Goal: Task Accomplishment & Management: Use online tool/utility

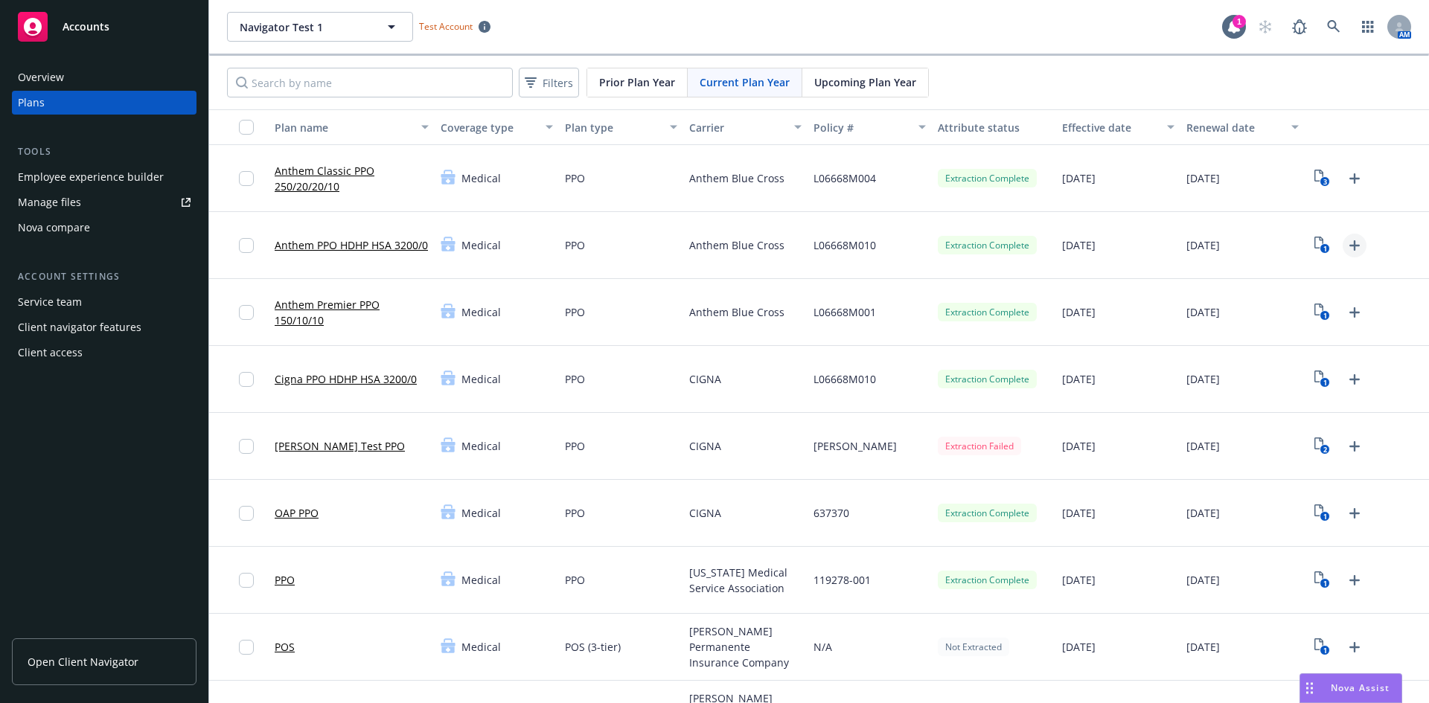
click at [1346, 253] on icon "Upload Plan Documents" at bounding box center [1355, 246] width 18 height 18
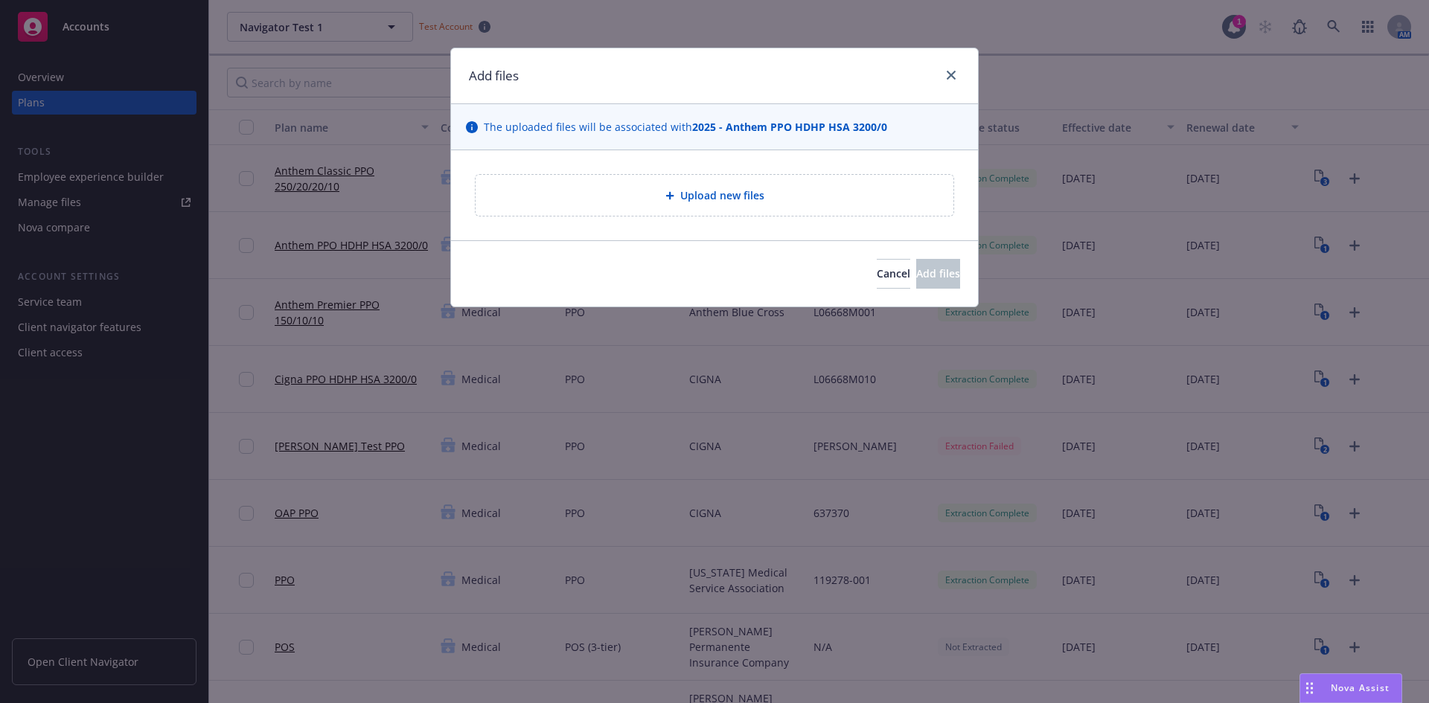
click at [842, 202] on div "Upload new files" at bounding box center [714, 195] width 454 height 17
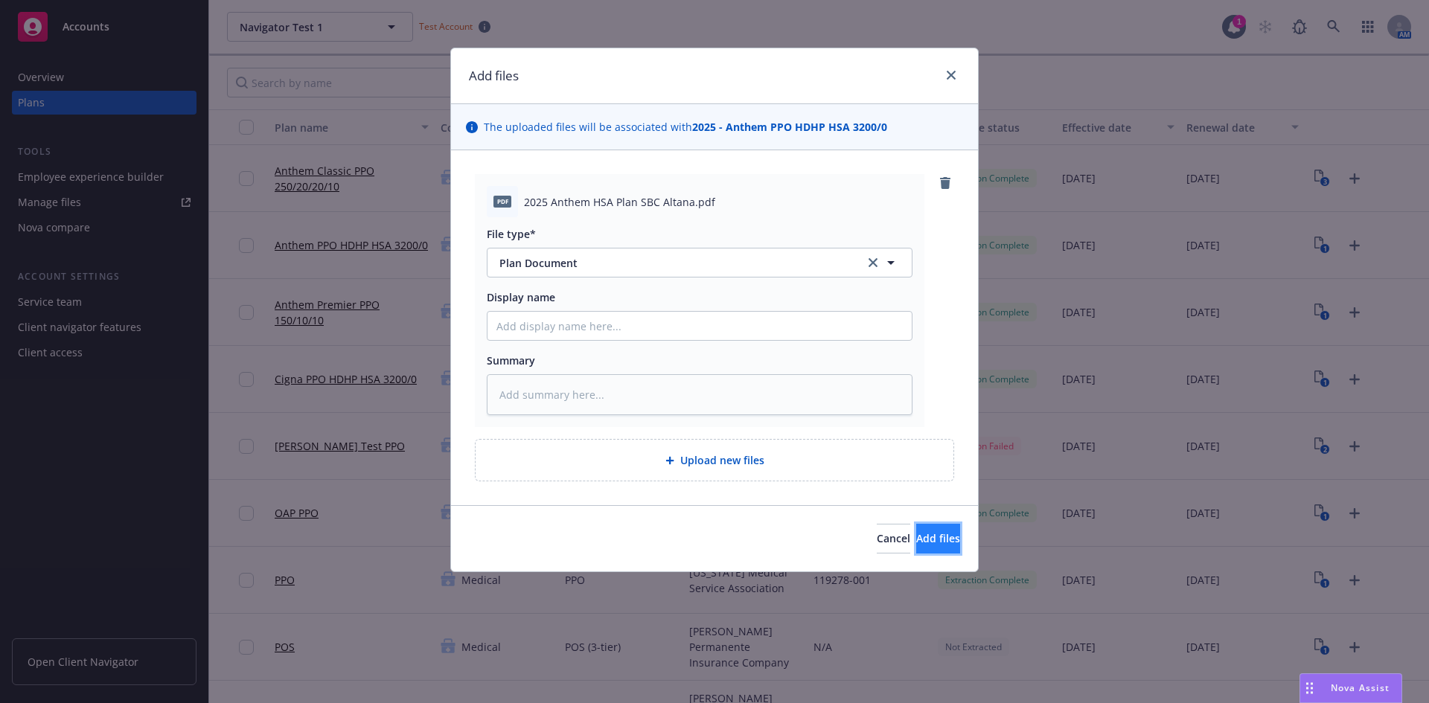
click at [916, 529] on button "Add files" at bounding box center [938, 539] width 44 height 30
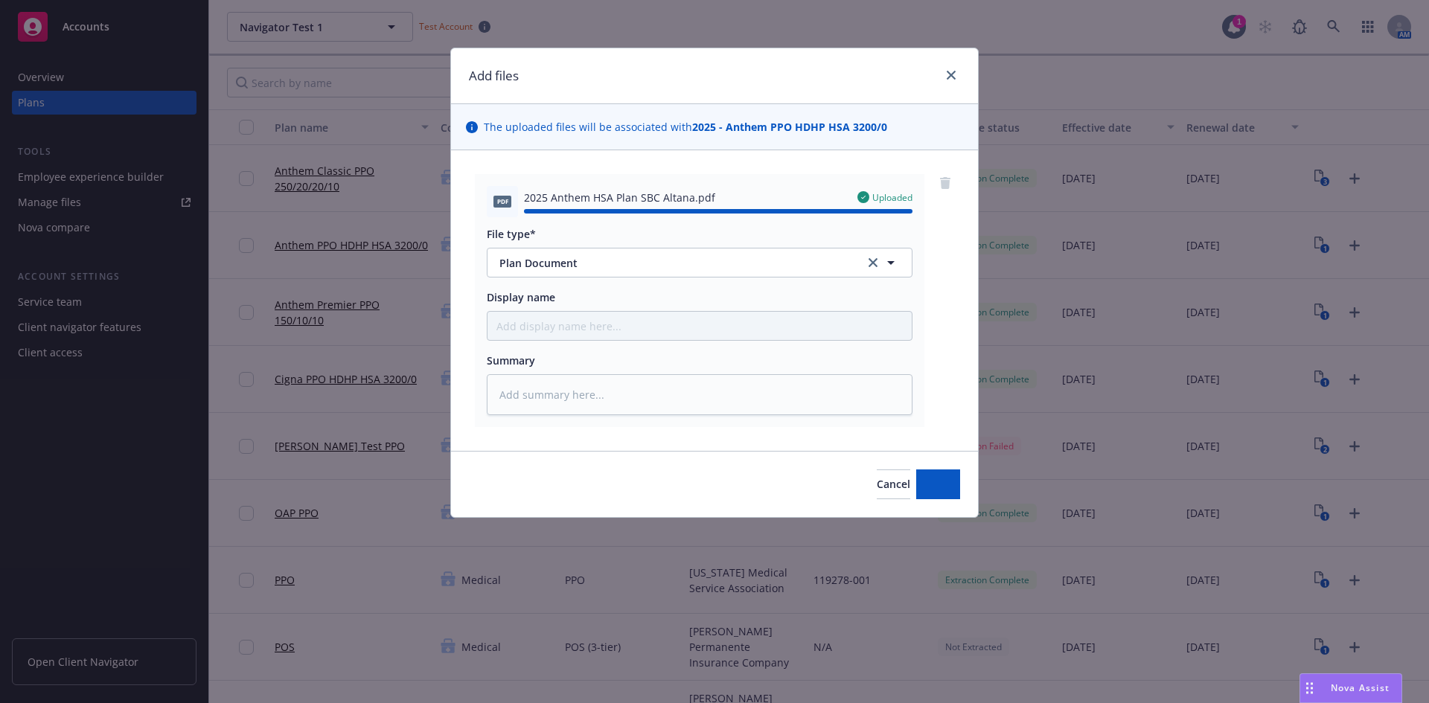
type textarea "x"
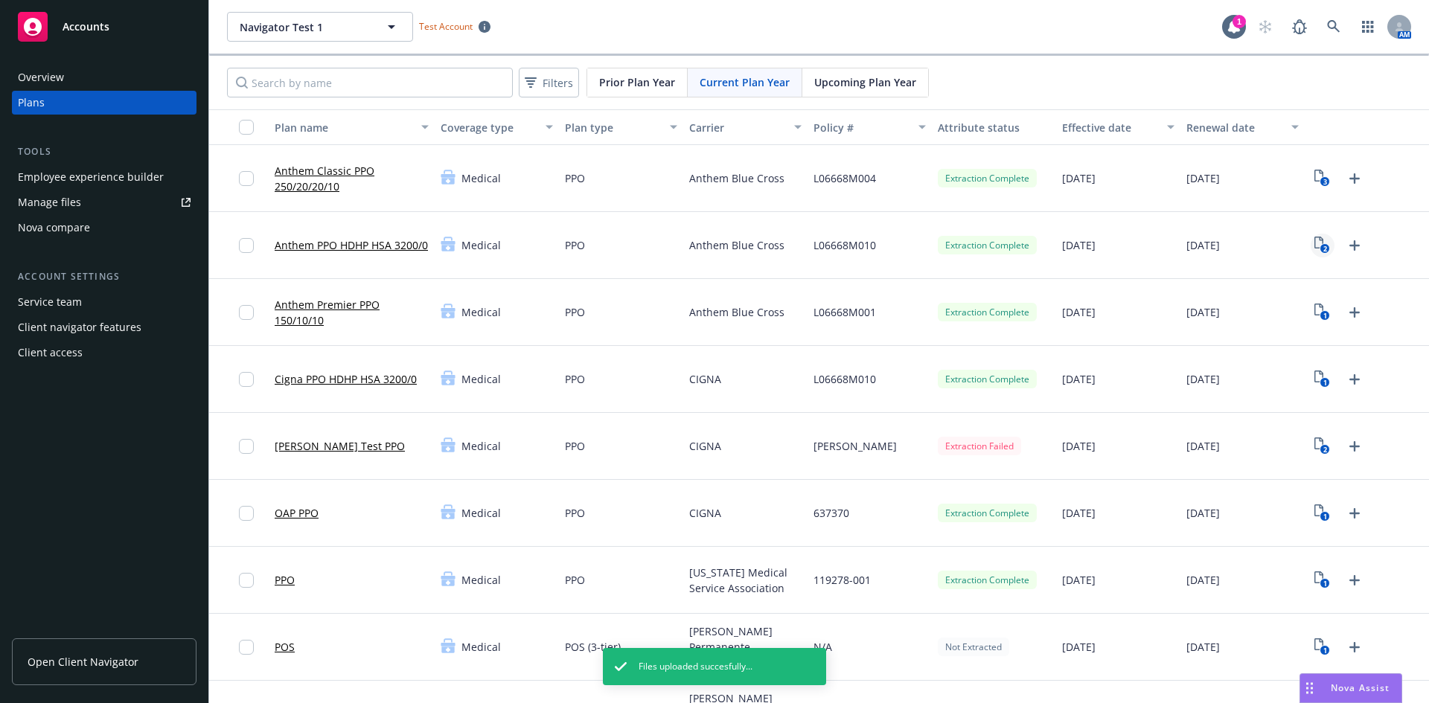
click at [1323, 250] on text "2" at bounding box center [1325, 249] width 4 height 10
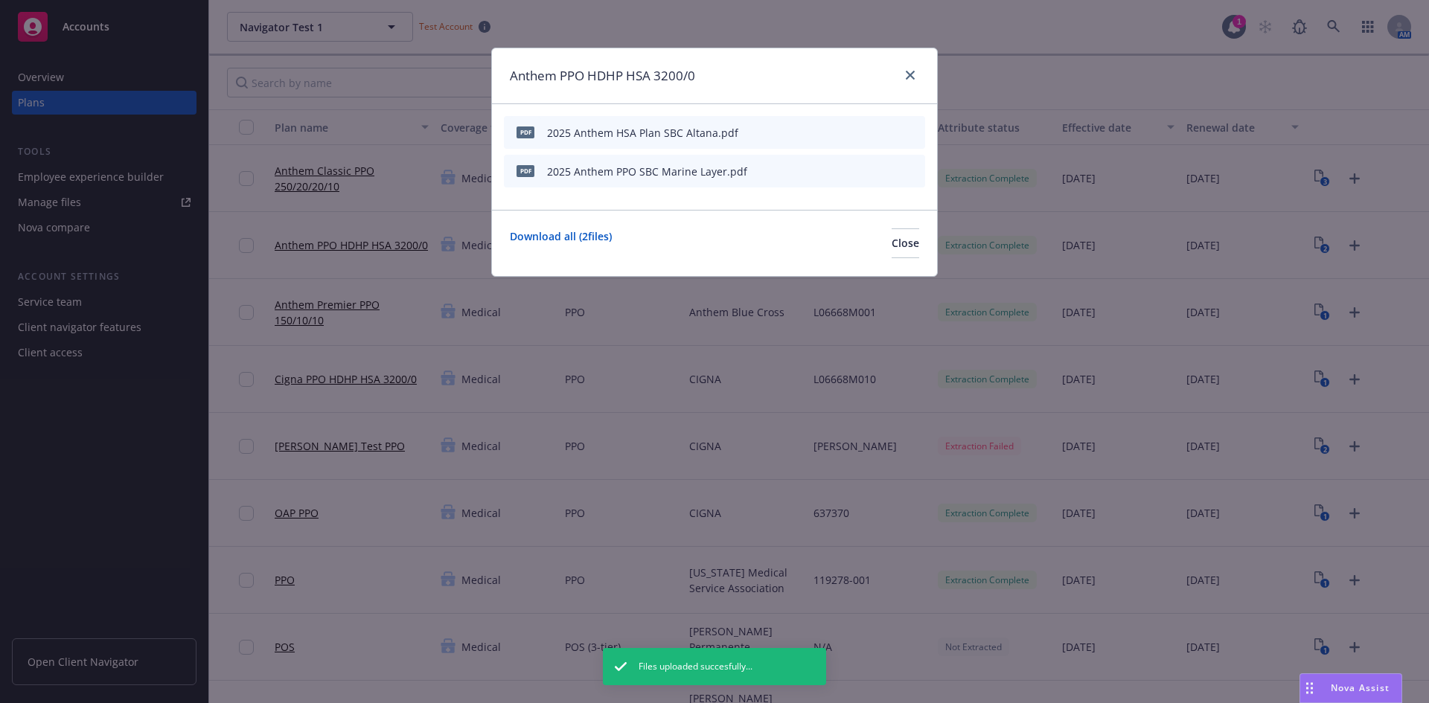
click at [840, 135] on icon "start extraction" at bounding box center [839, 136] width 7 height 6
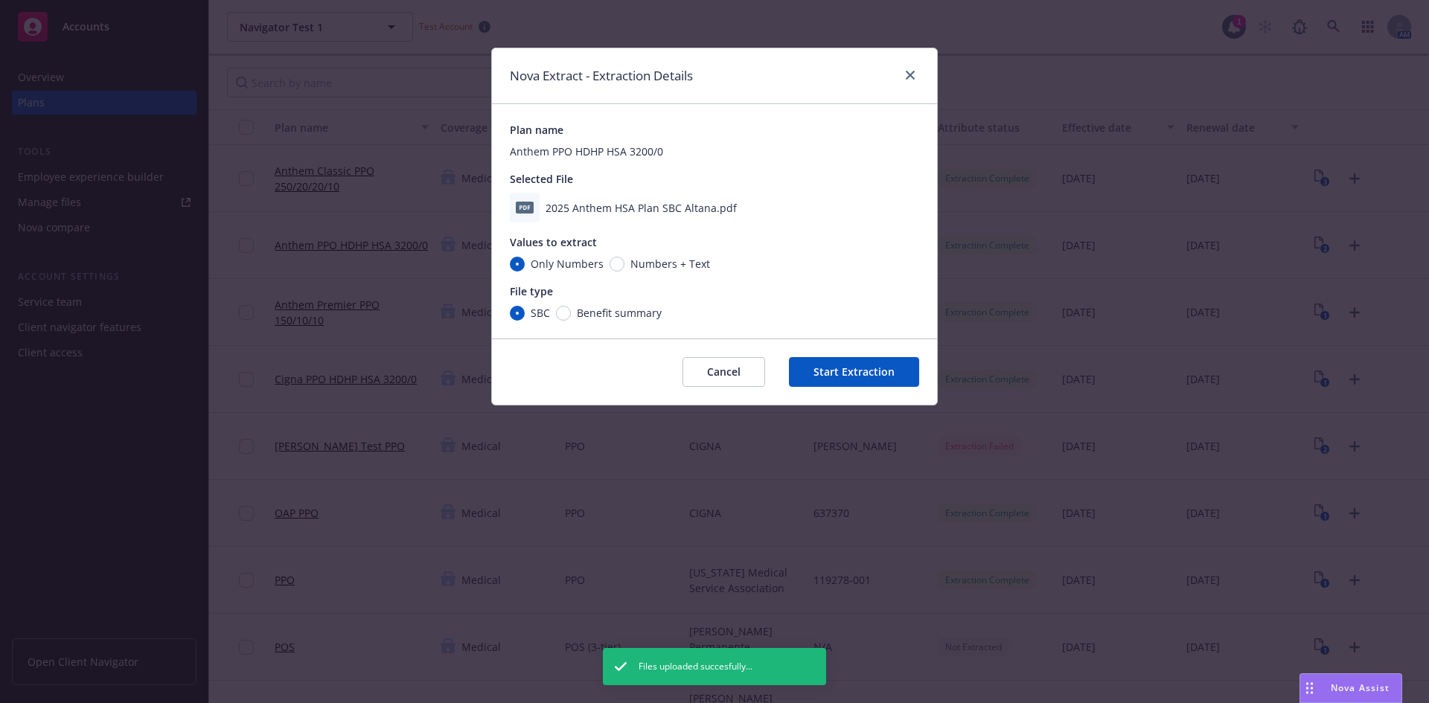
click at [630, 261] on span "Numbers + Text" at bounding box center [670, 264] width 80 height 16
click at [624, 261] on input "Numbers + Text" at bounding box center [616, 264] width 15 height 15
radio input "true"
click at [848, 374] on button "Start Extraction" at bounding box center [854, 372] width 130 height 30
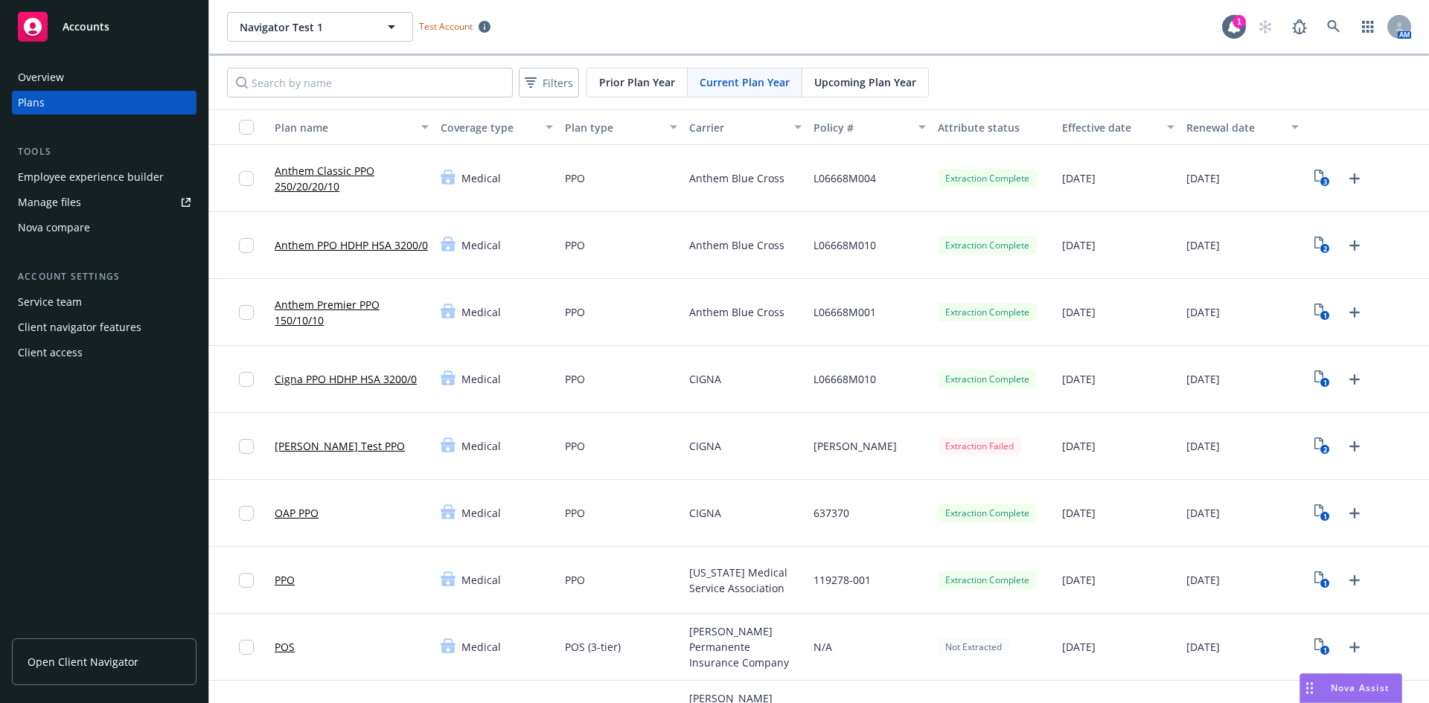
click at [376, 239] on link "Anthem PPO HDHP HSA 3200/0" at bounding box center [351, 245] width 153 height 16
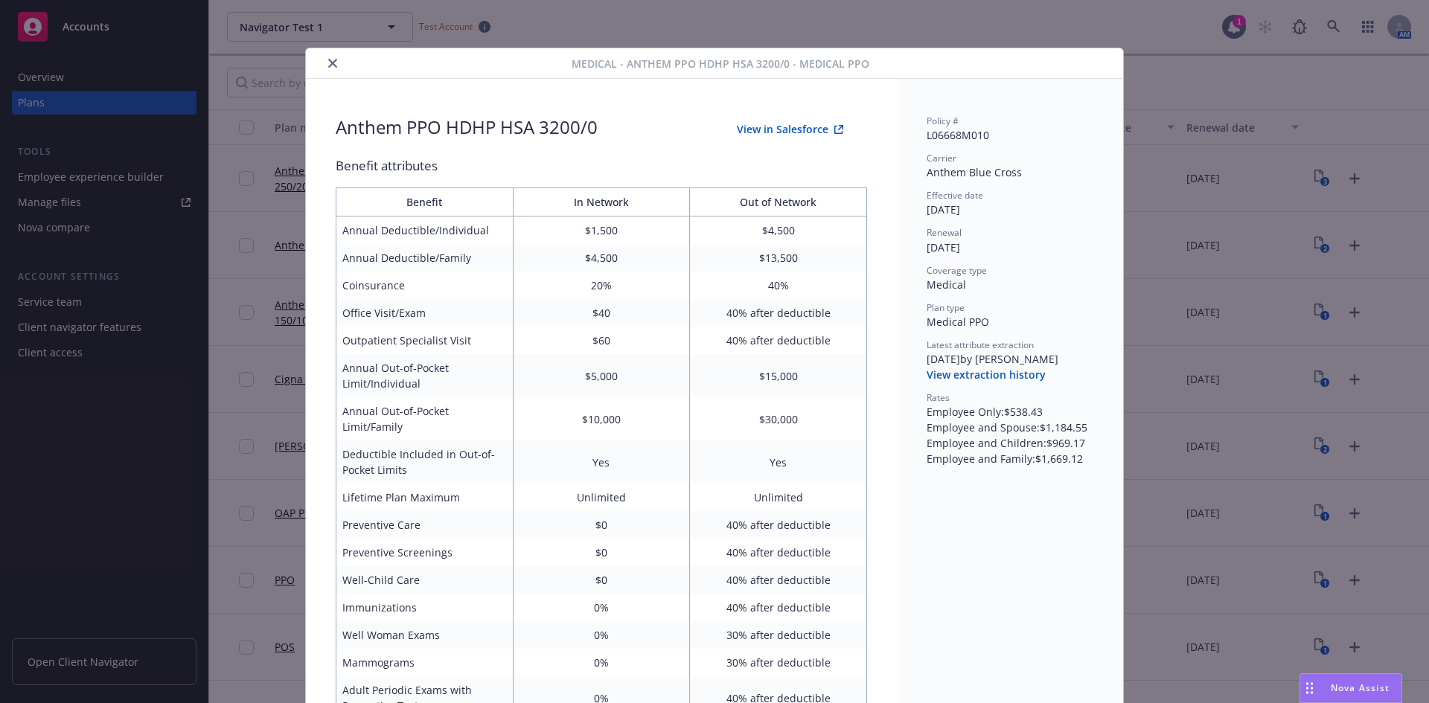
click at [783, 128] on button "View in Salesforce" at bounding box center [790, 130] width 154 height 30
drag, startPoint x: 330, startPoint y: 60, endPoint x: 403, endPoint y: 209, distance: 165.7
click at [329, 61] on icon "close" at bounding box center [332, 63] width 9 height 9
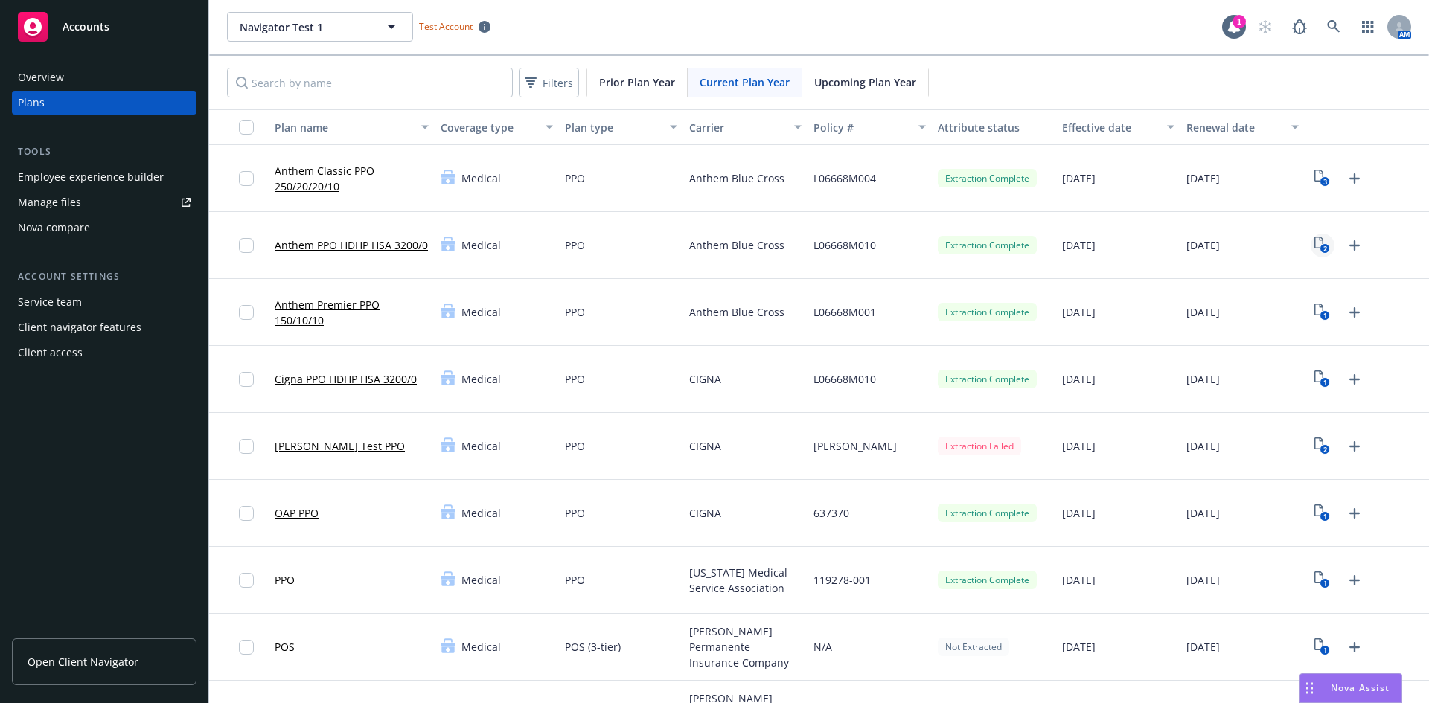
click at [1314, 245] on icon "2" at bounding box center [1322, 245] width 16 height 17
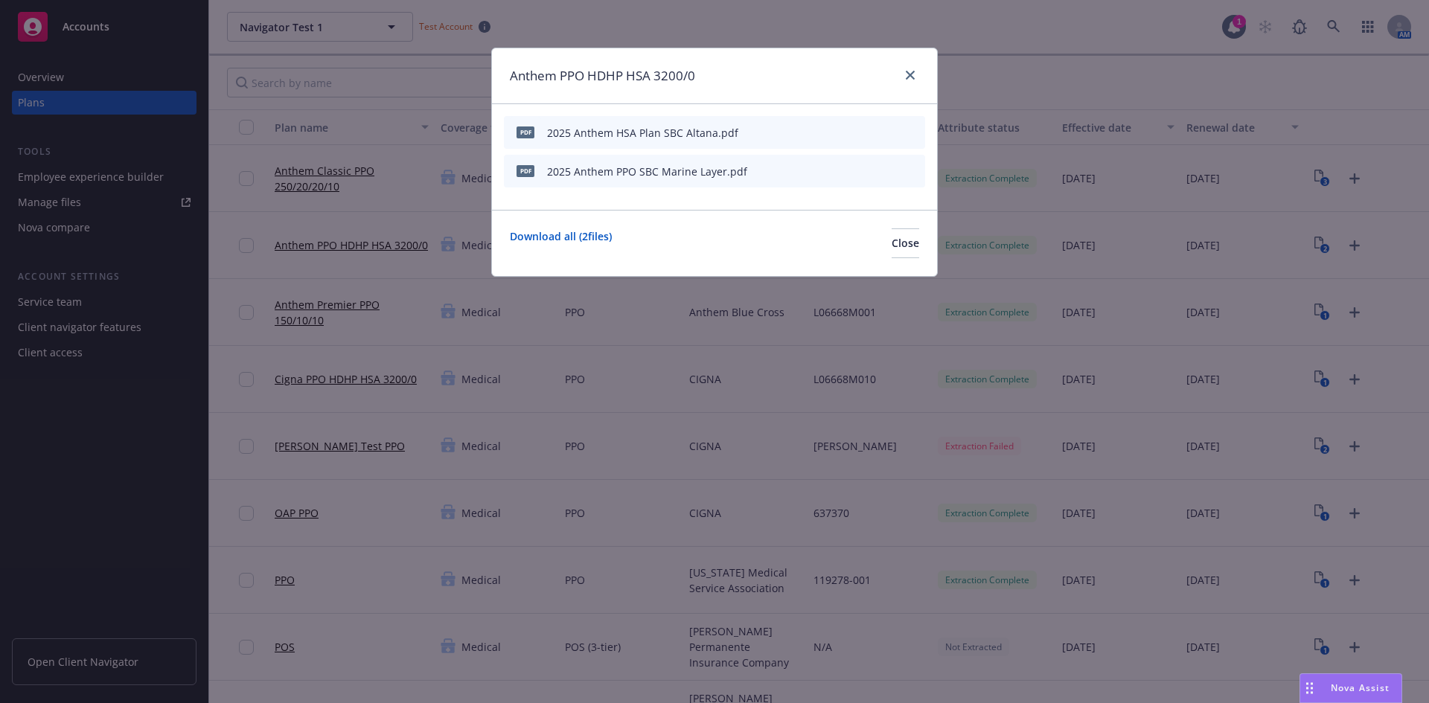
click at [886, 129] on icon "preview file" at bounding box center [886, 132] width 13 height 10
click at [909, 80] on link "close" at bounding box center [910, 75] width 18 height 18
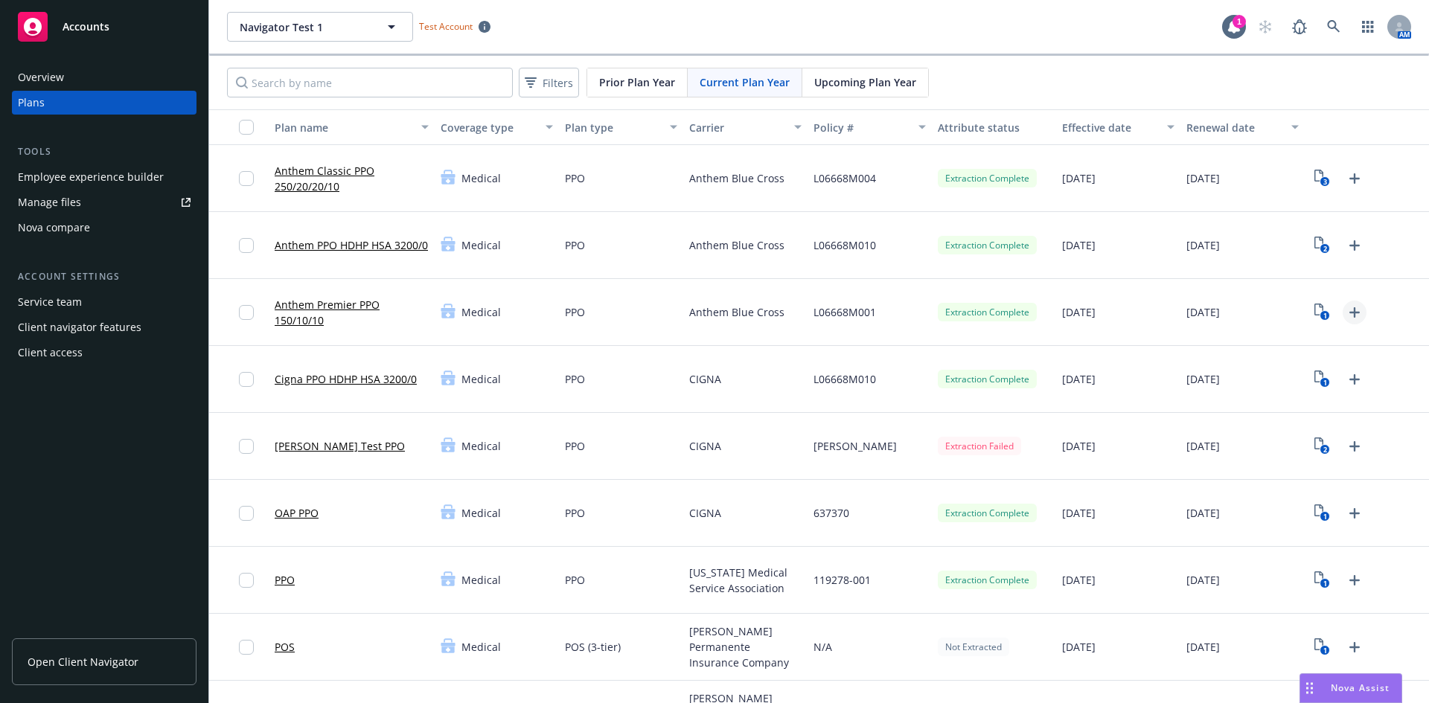
click at [1346, 309] on icon "Upload Plan Documents" at bounding box center [1355, 313] width 18 height 18
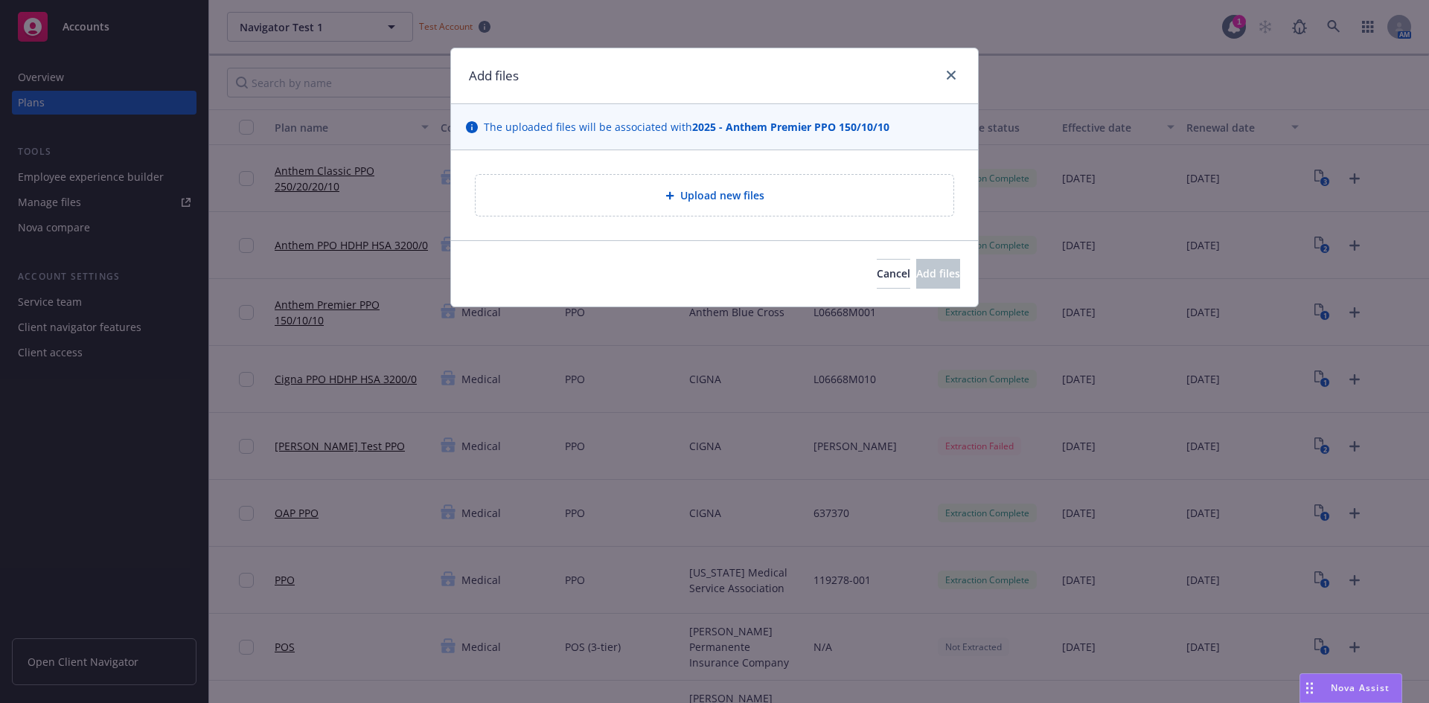
click at [676, 190] on div "Upload new files" at bounding box center [714, 195] width 454 height 17
click at [798, 186] on div "Upload new files" at bounding box center [715, 195] width 478 height 41
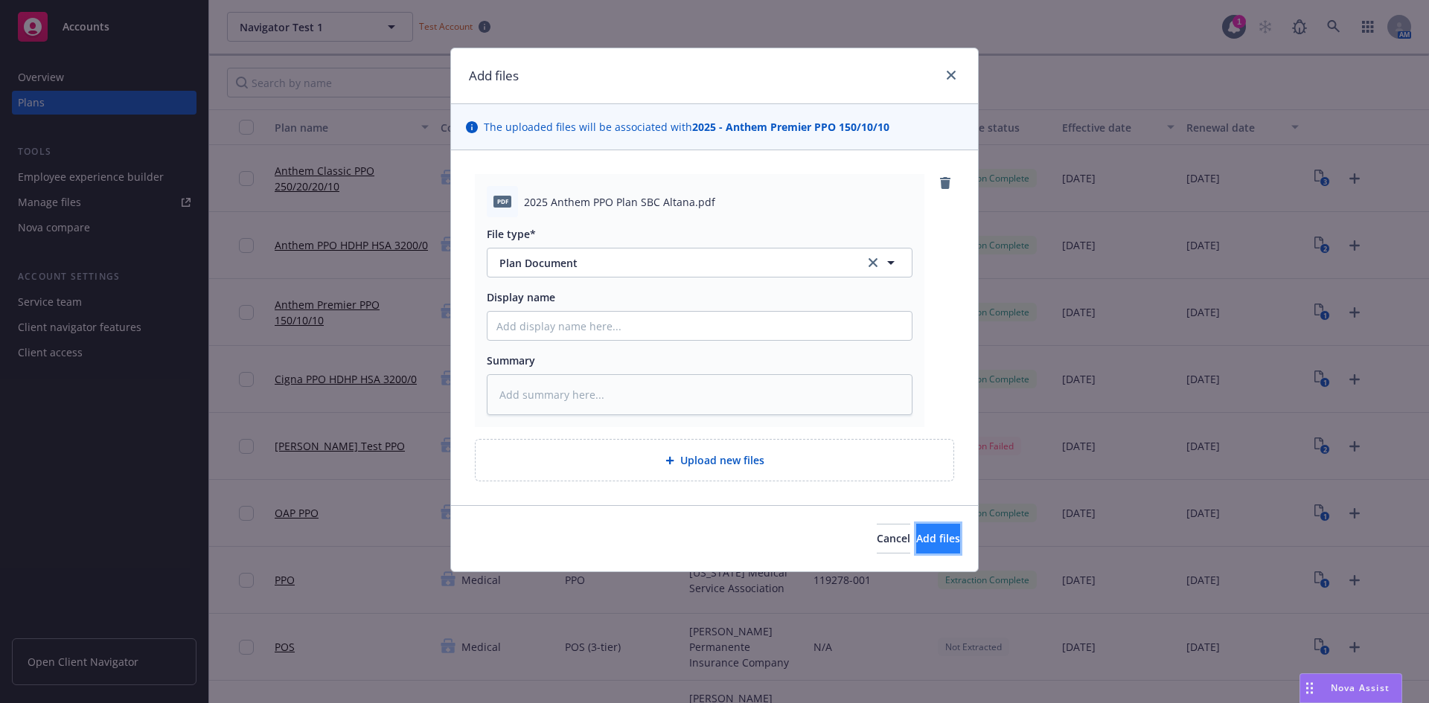
click at [916, 529] on button "Add files" at bounding box center [938, 539] width 44 height 30
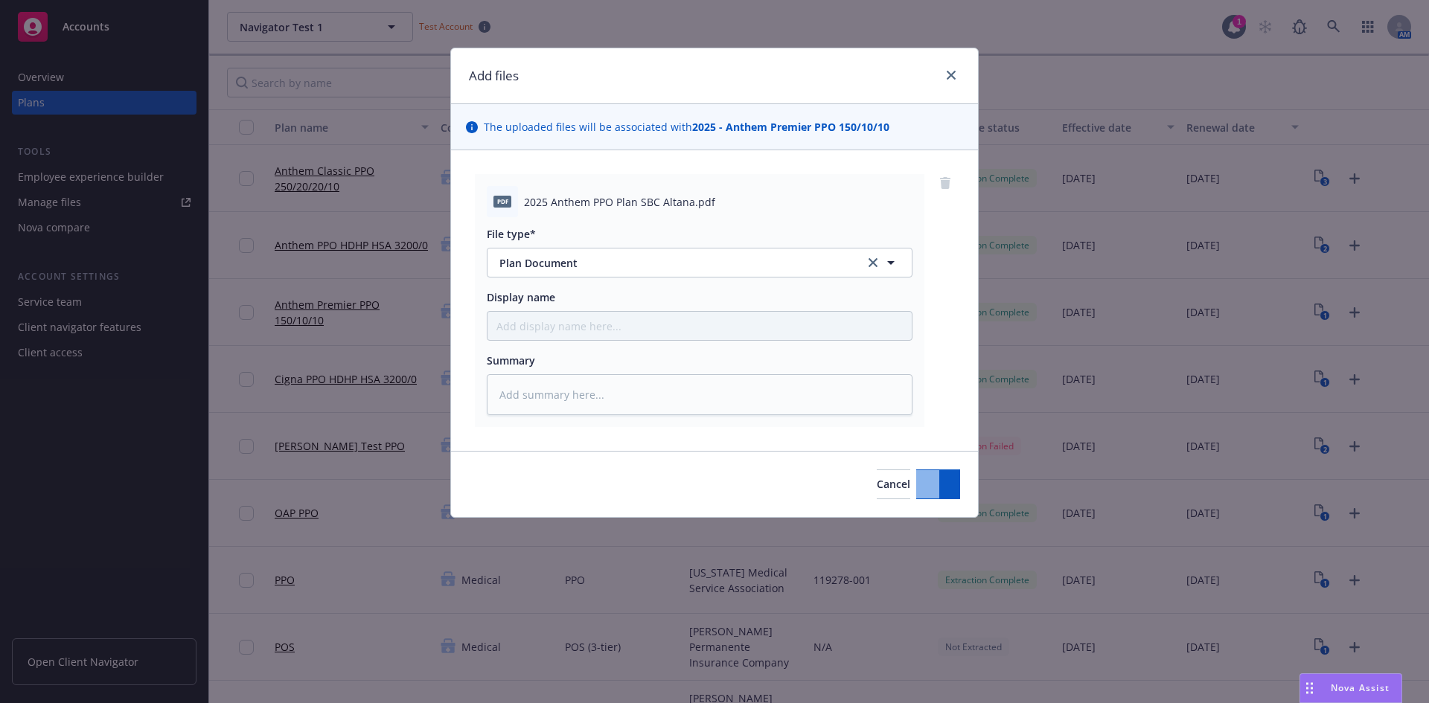
click at [909, 529] on div "Add files The uploaded files will be associated with 2025 - Anthem Premier PPO …" at bounding box center [714, 351] width 1429 height 703
type textarea "x"
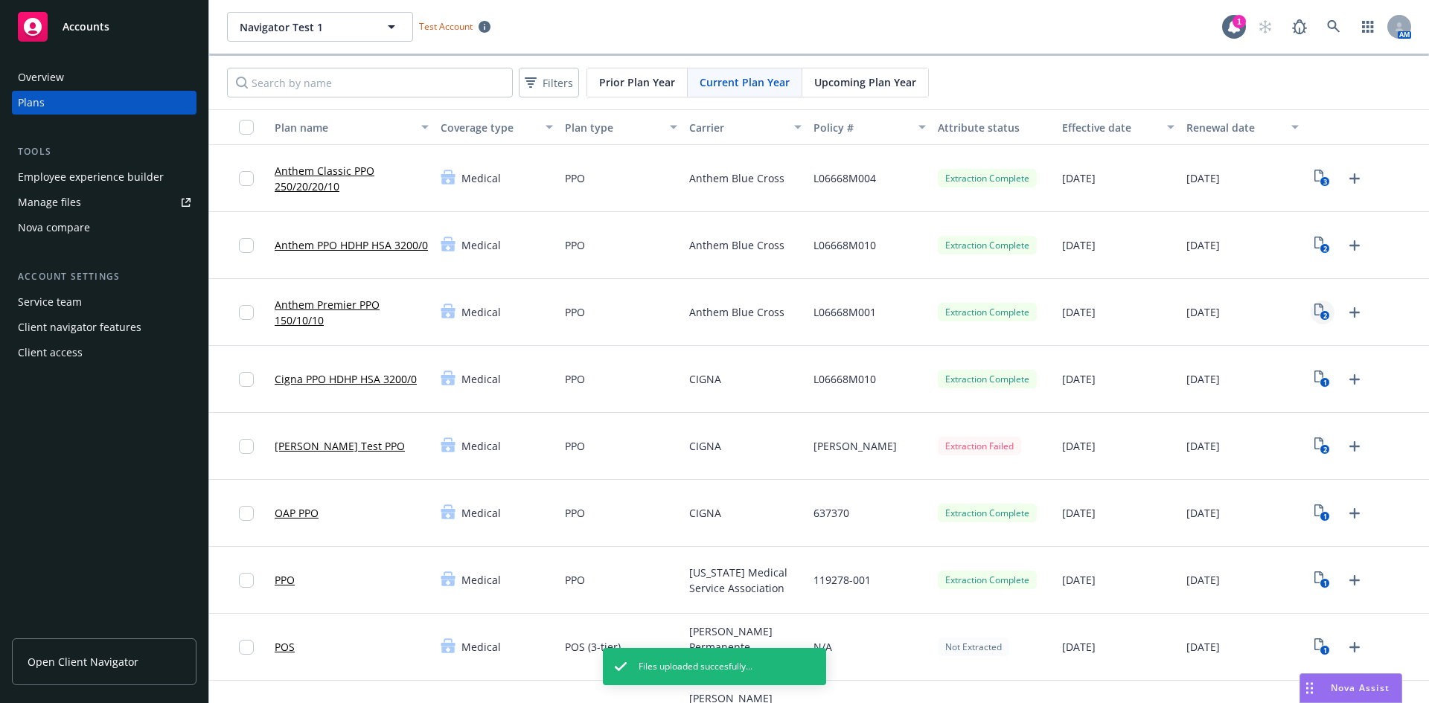
click at [1323, 311] on text "2" at bounding box center [1325, 316] width 4 height 10
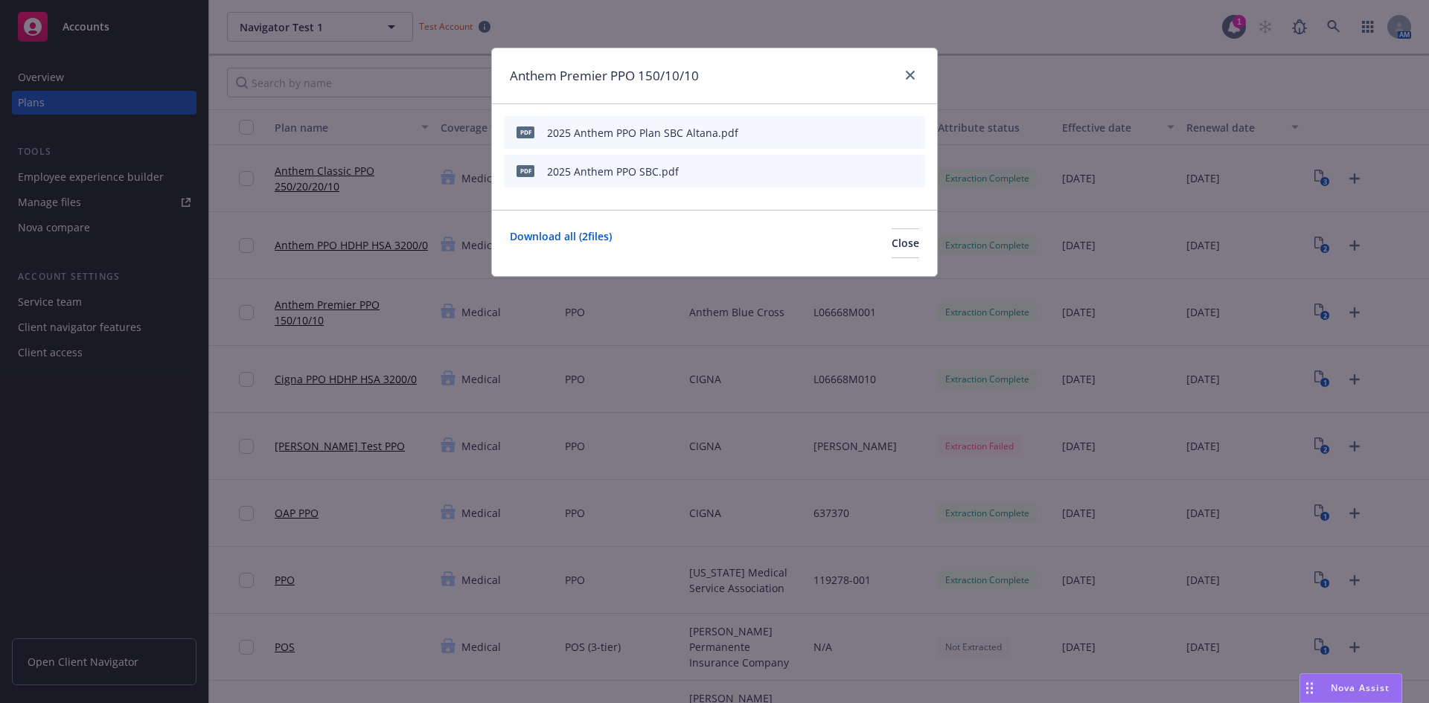
click at [837, 132] on icon "start extraction" at bounding box center [836, 132] width 18 height 18
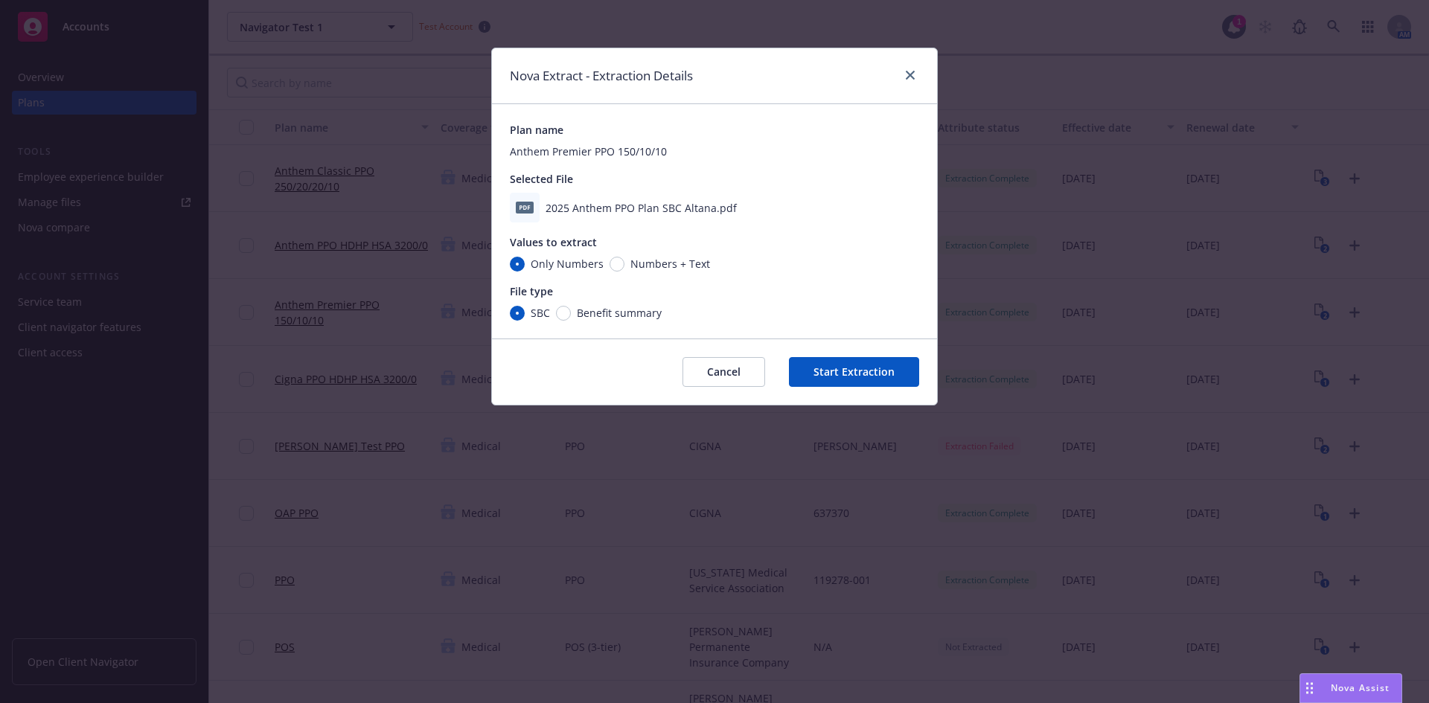
click at [624, 262] on span "Numbers + Text" at bounding box center [667, 264] width 86 height 16
click at [622, 262] on input "Numbers + Text" at bounding box center [616, 264] width 15 height 15
radio input "true"
click at [868, 369] on button "Start Extraction" at bounding box center [854, 372] width 130 height 30
